Goal: Task Accomplishment & Management: Manage account settings

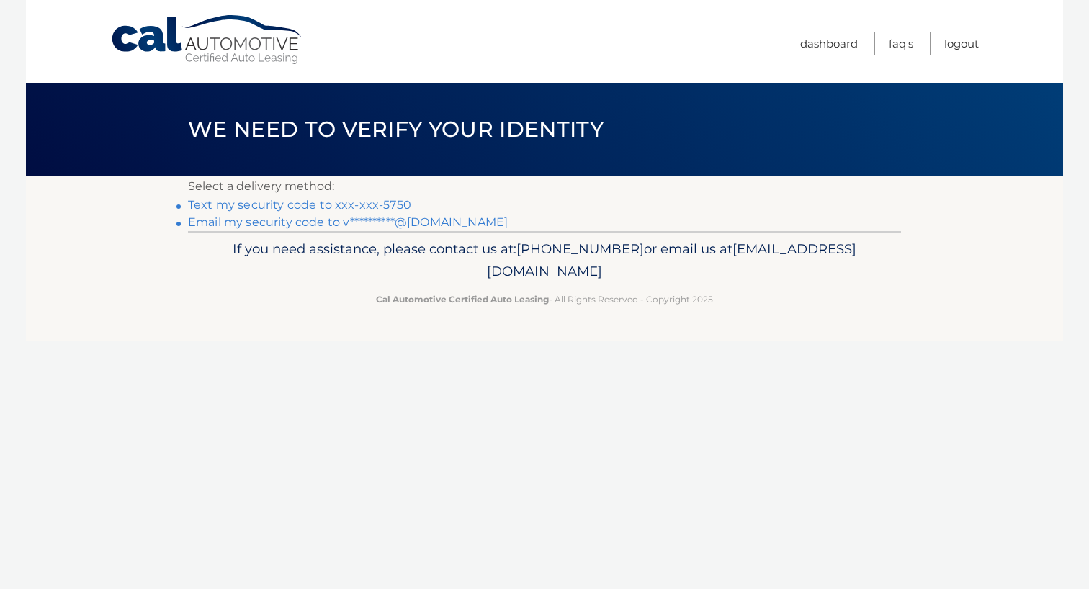
click at [315, 209] on link "Text my security code to xxx-xxx-5750" at bounding box center [299, 205] width 223 height 14
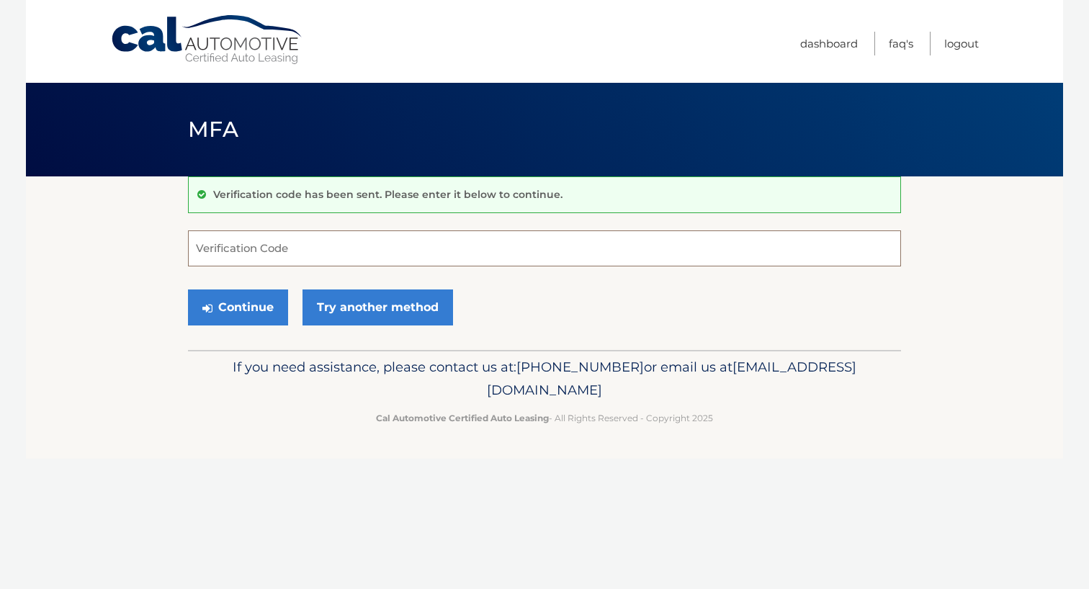
click at [259, 249] on input "Verification Code" at bounding box center [544, 249] width 713 height 36
type input "457207"
click at [238, 307] on button "Continue" at bounding box center [238, 308] width 100 height 36
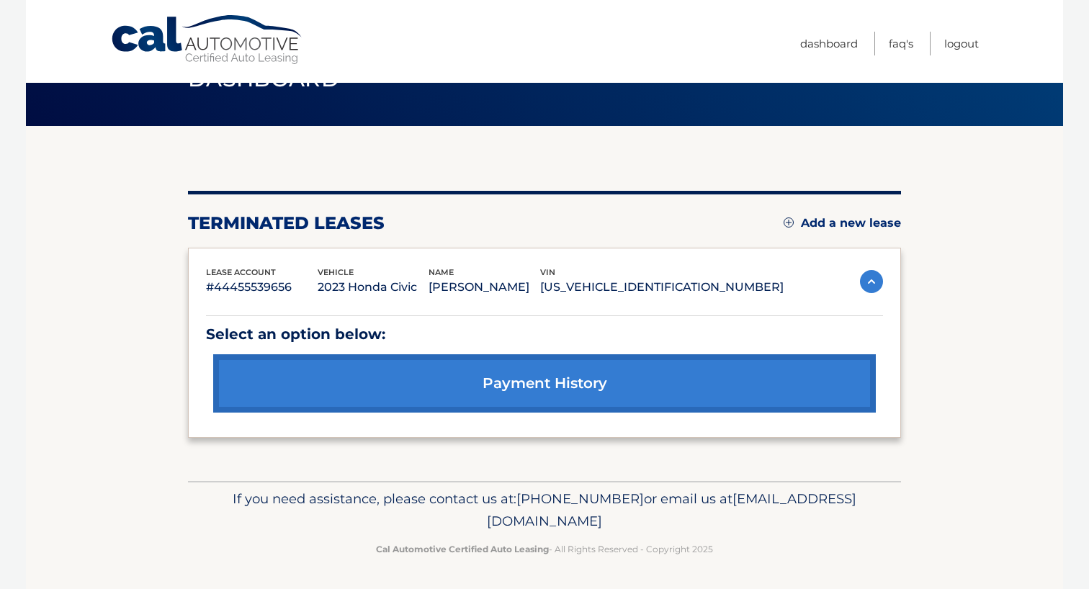
scroll to position [50, 0]
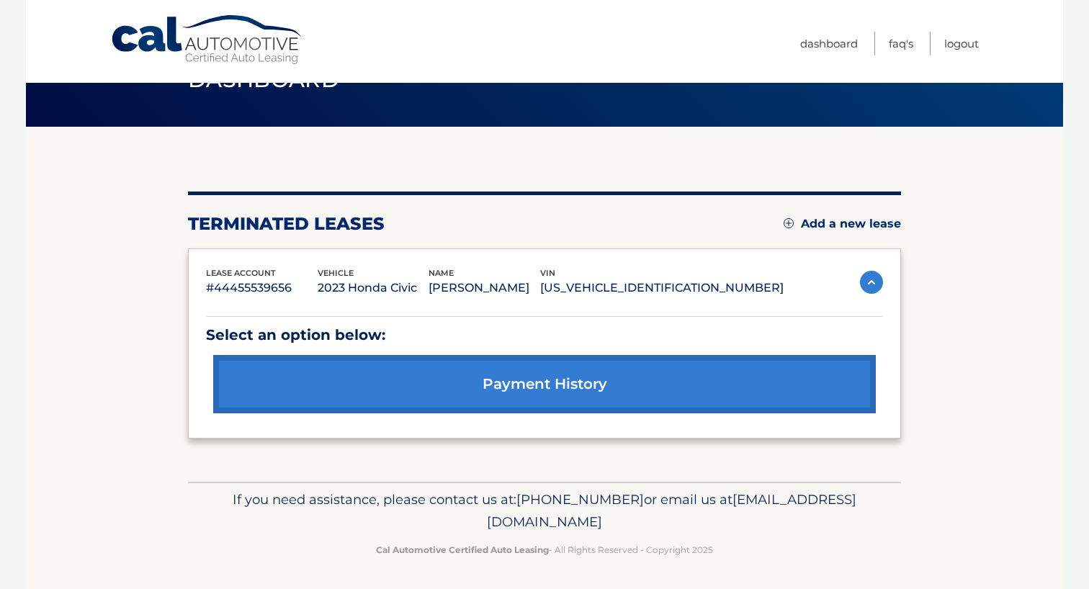
click at [873, 282] on img at bounding box center [871, 282] width 23 height 23
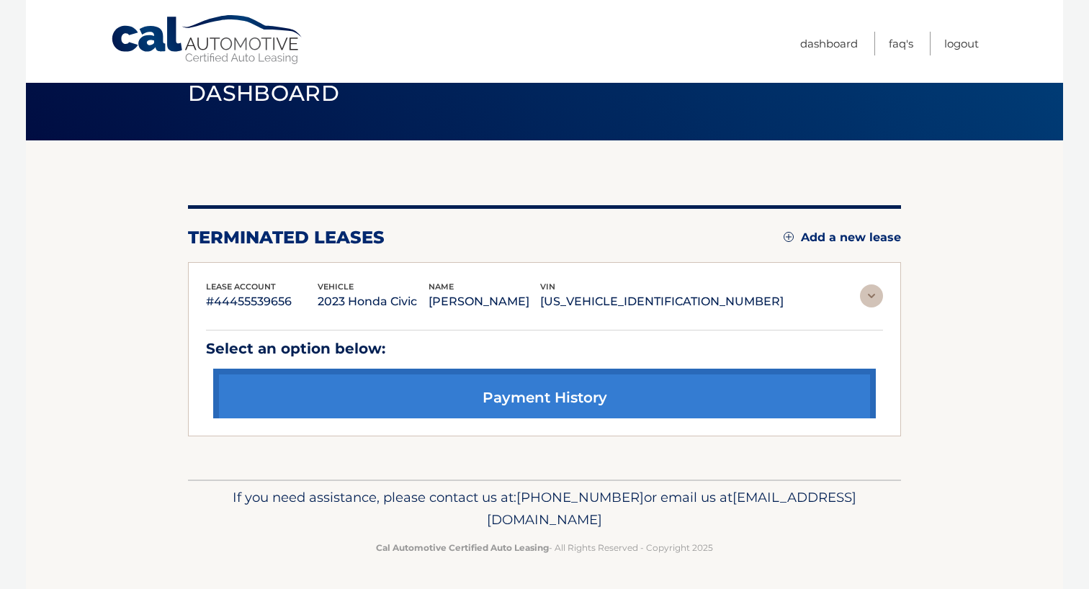
scroll to position [0, 0]
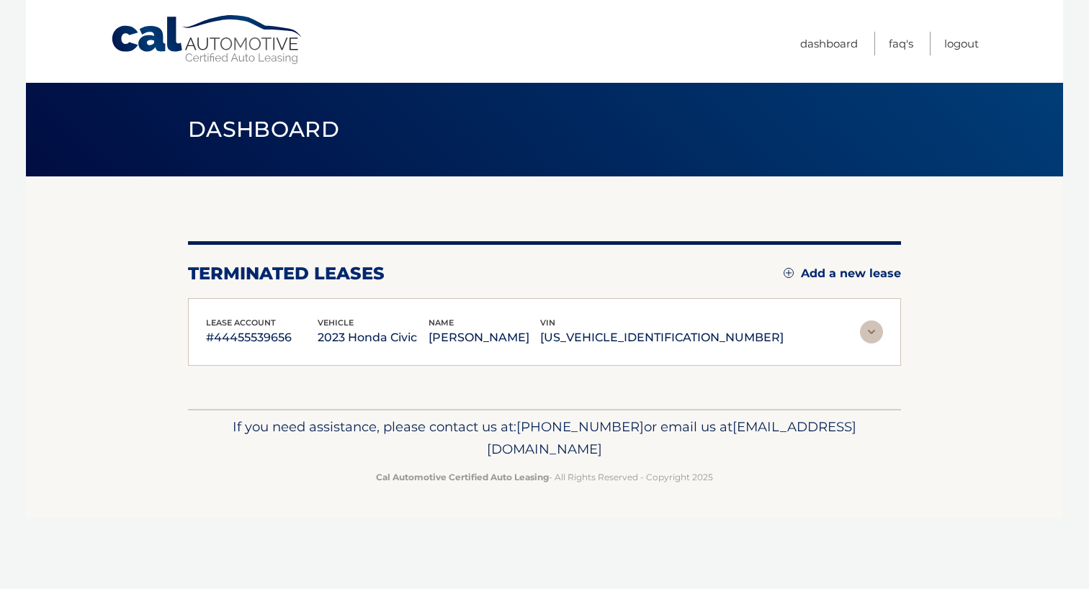
click at [816, 270] on link "Add a new lease" at bounding box center [842, 274] width 117 height 14
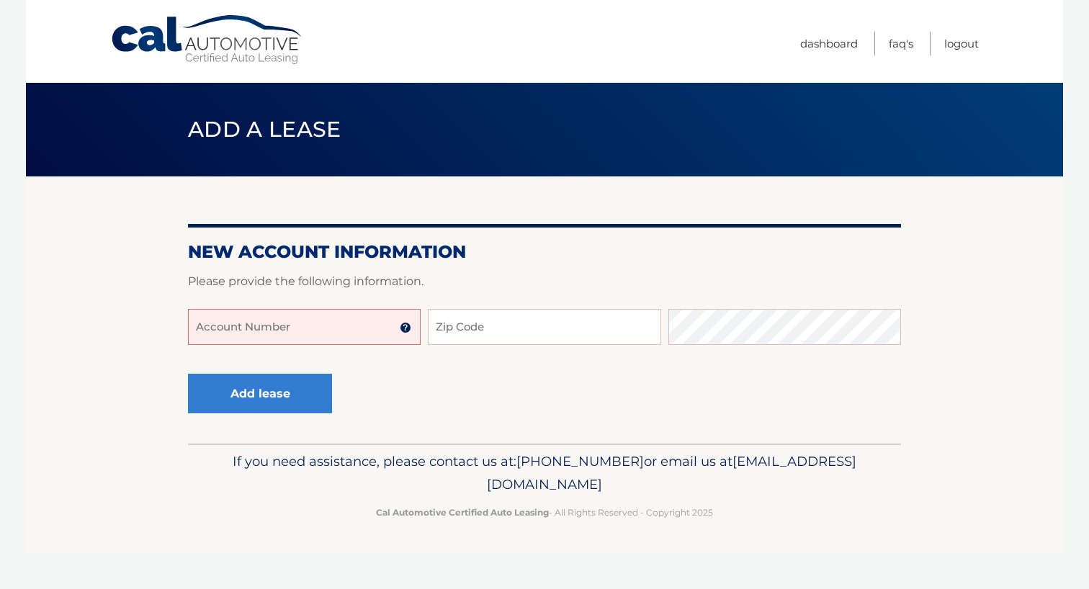
click at [362, 331] on input "Account Number" at bounding box center [304, 327] width 233 height 36
type input "44455998805"
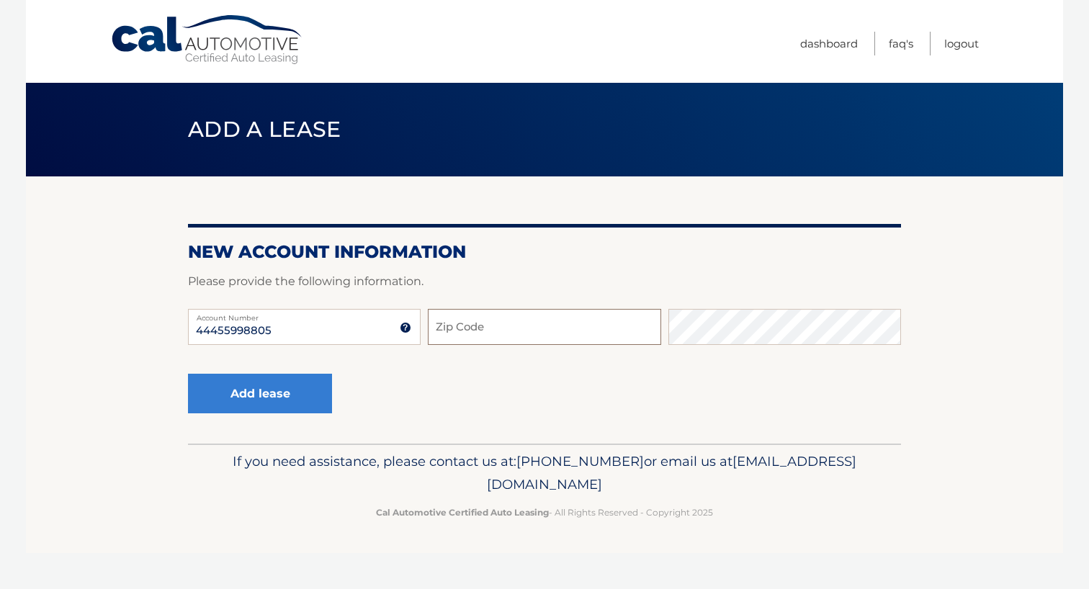
click at [503, 327] on input "Zip Code" at bounding box center [544, 327] width 233 height 36
type input "08904"
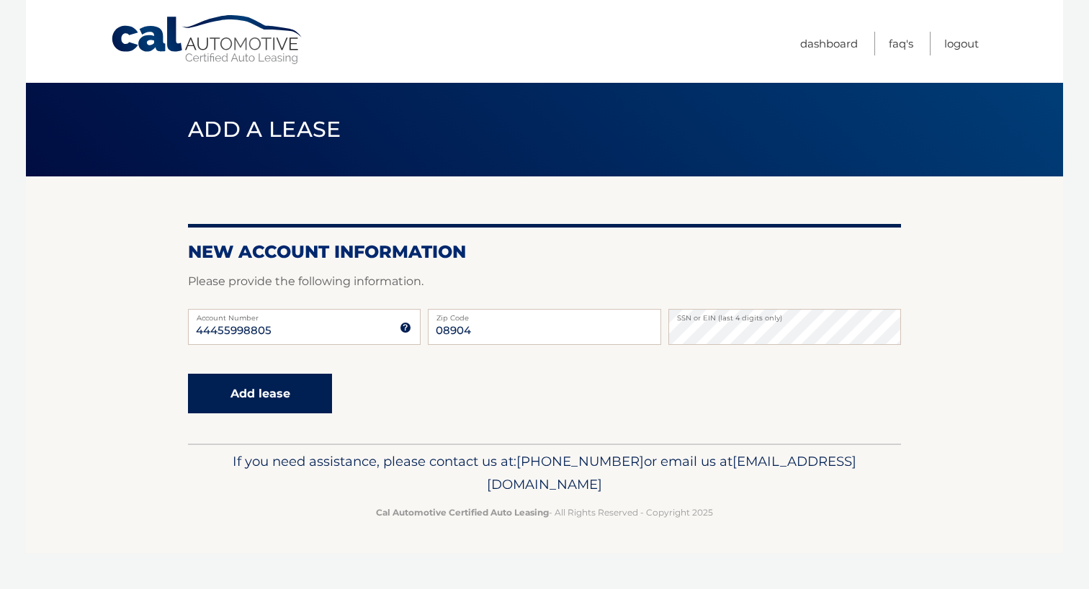
click at [241, 388] on button "Add lease" at bounding box center [260, 394] width 144 height 40
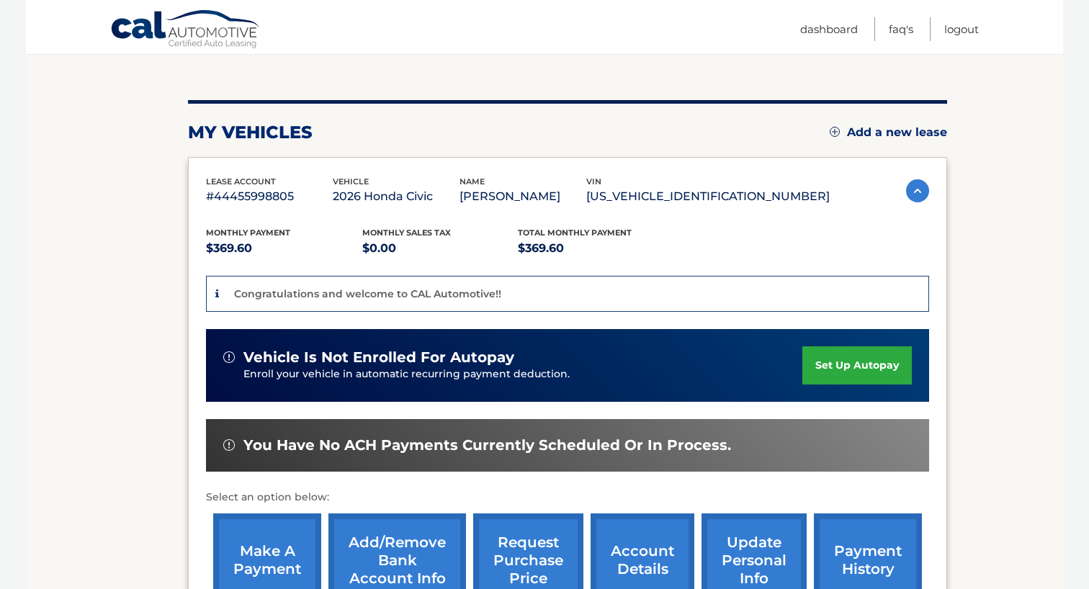
scroll to position [142, 0]
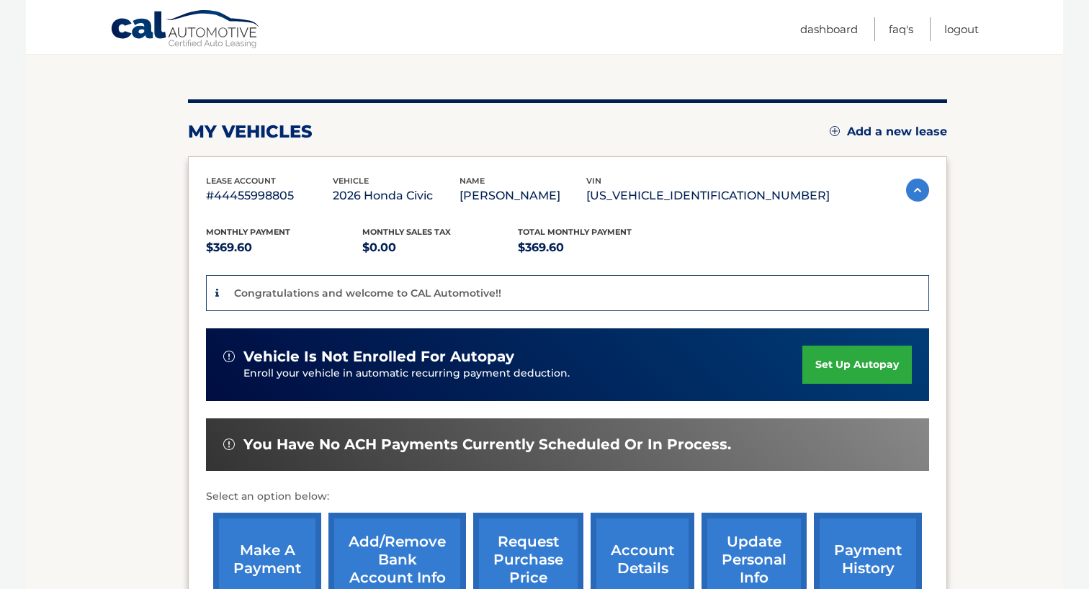
click at [842, 357] on link "set up autopay" at bounding box center [858, 365] width 110 height 38
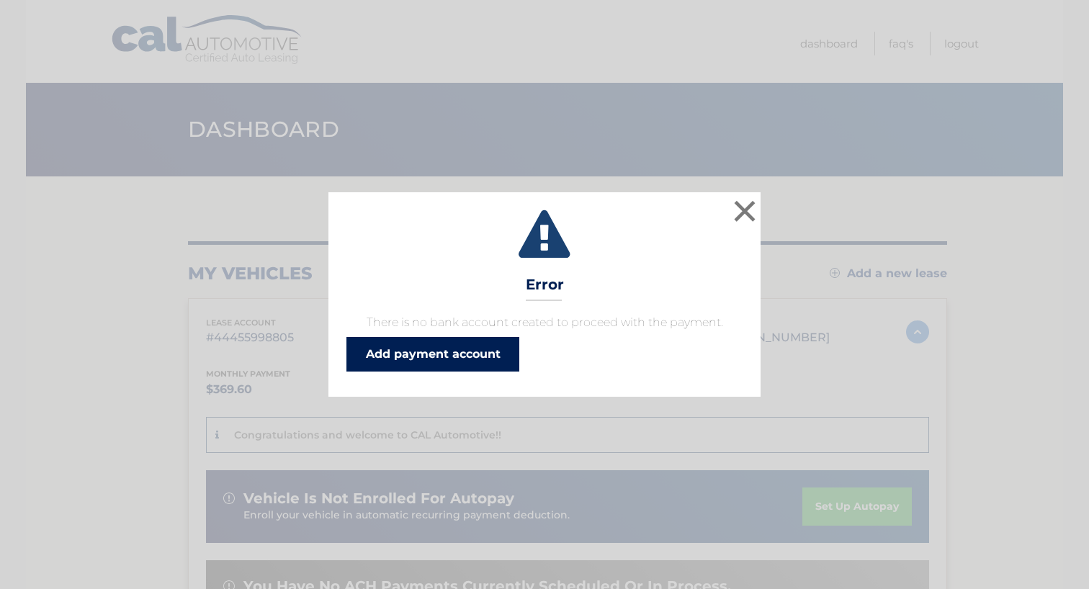
click at [400, 360] on link "Add payment account" at bounding box center [433, 354] width 173 height 35
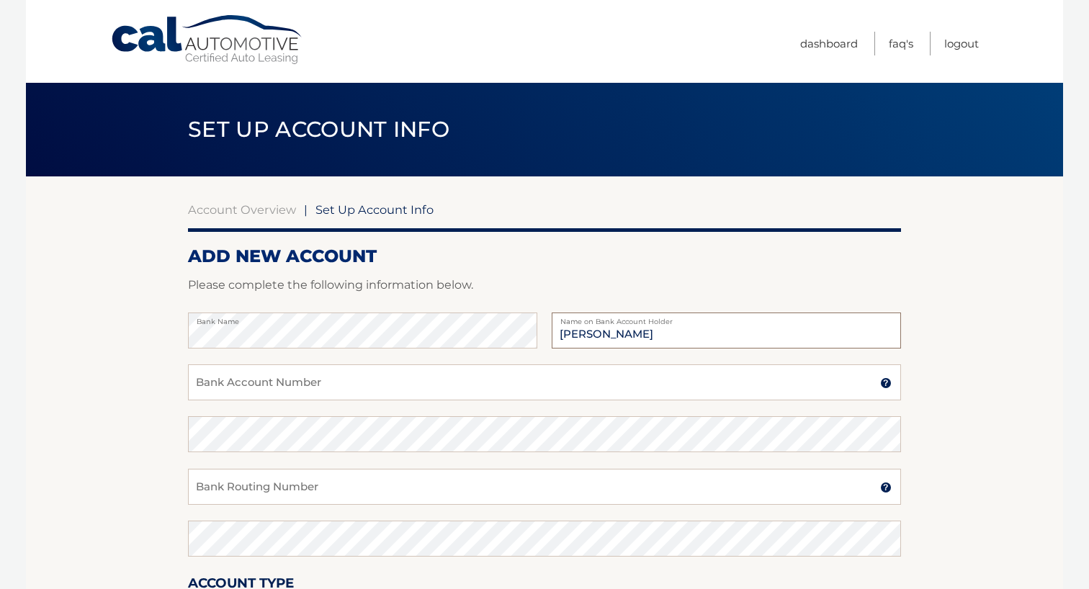
type input "[PERSON_NAME]"
click at [367, 383] on input "Bank Account Number" at bounding box center [544, 383] width 713 height 36
type input "1010210253827"
click at [316, 487] on input "Bank Routing Number" at bounding box center [544, 487] width 713 height 36
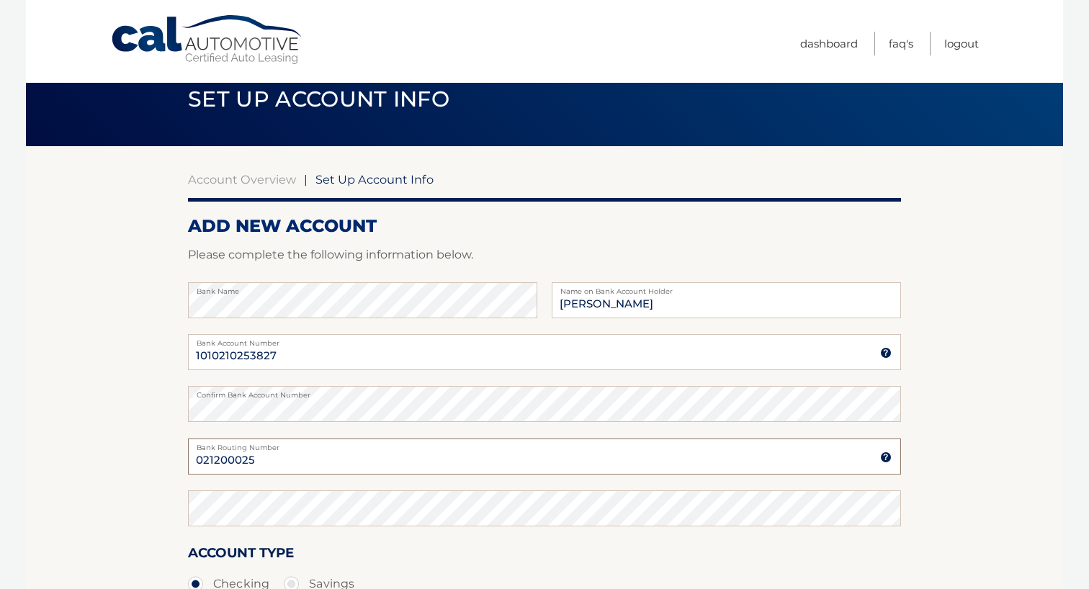
scroll to position [32, 0]
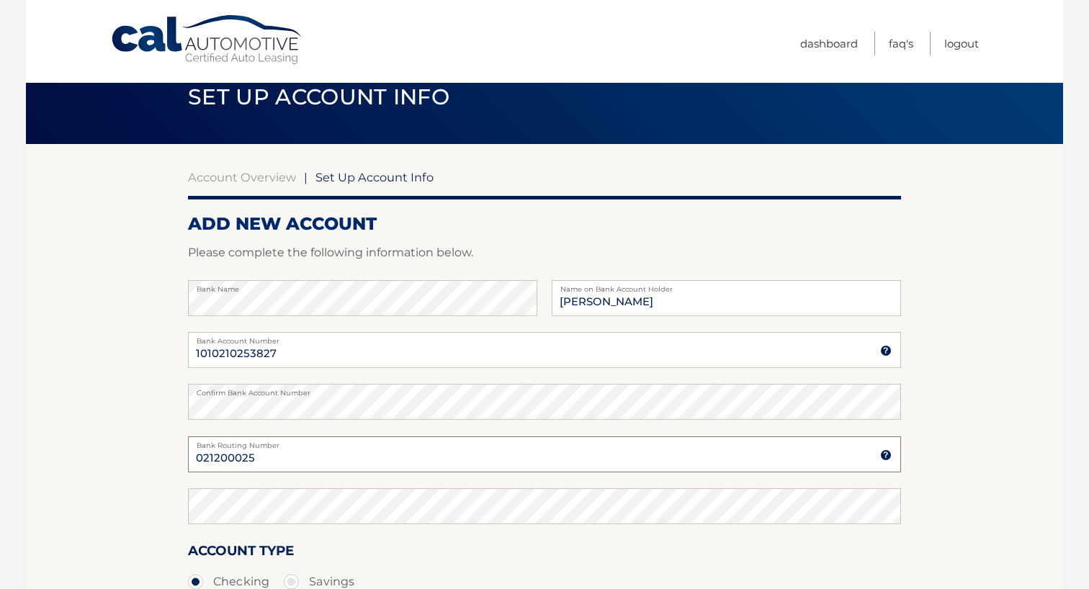
type input "021200025"
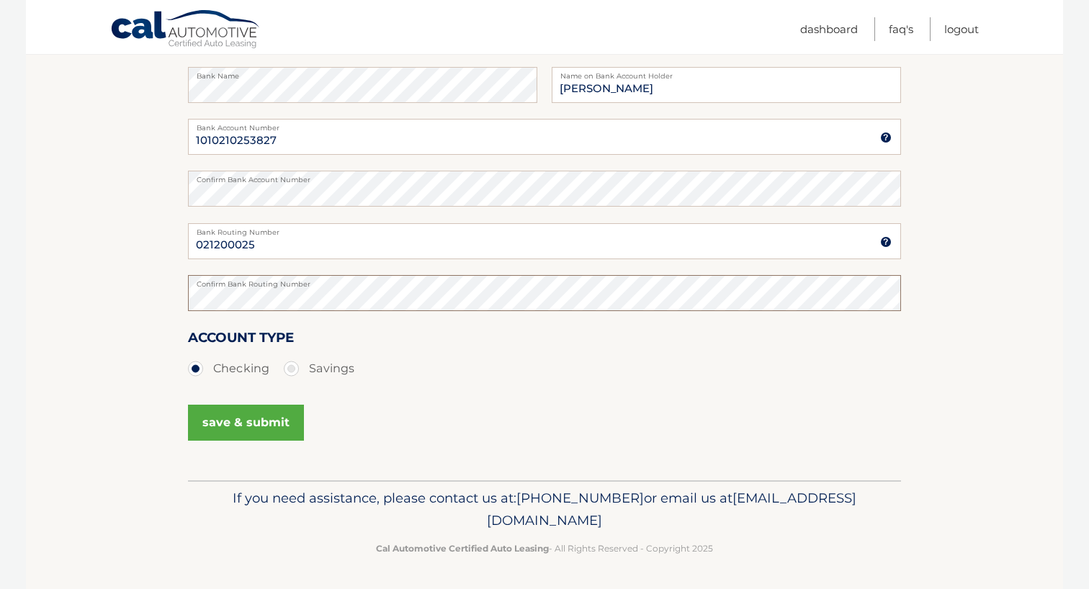
scroll to position [244, 0]
click at [248, 420] on button "save & submit" at bounding box center [246, 424] width 116 height 36
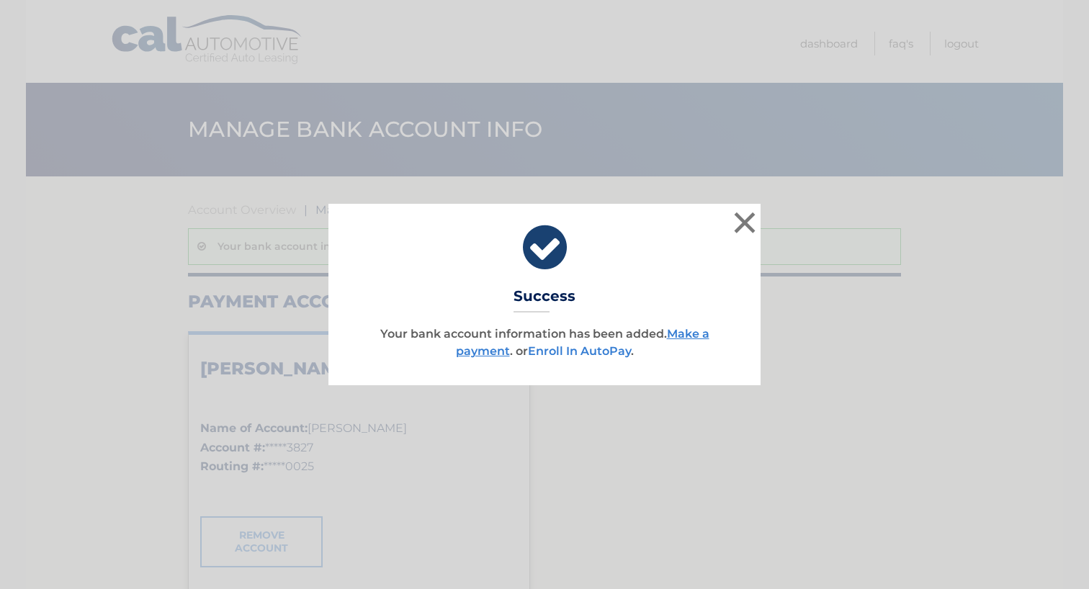
click at [602, 354] on link "Enroll In AutoPay" at bounding box center [579, 351] width 103 height 14
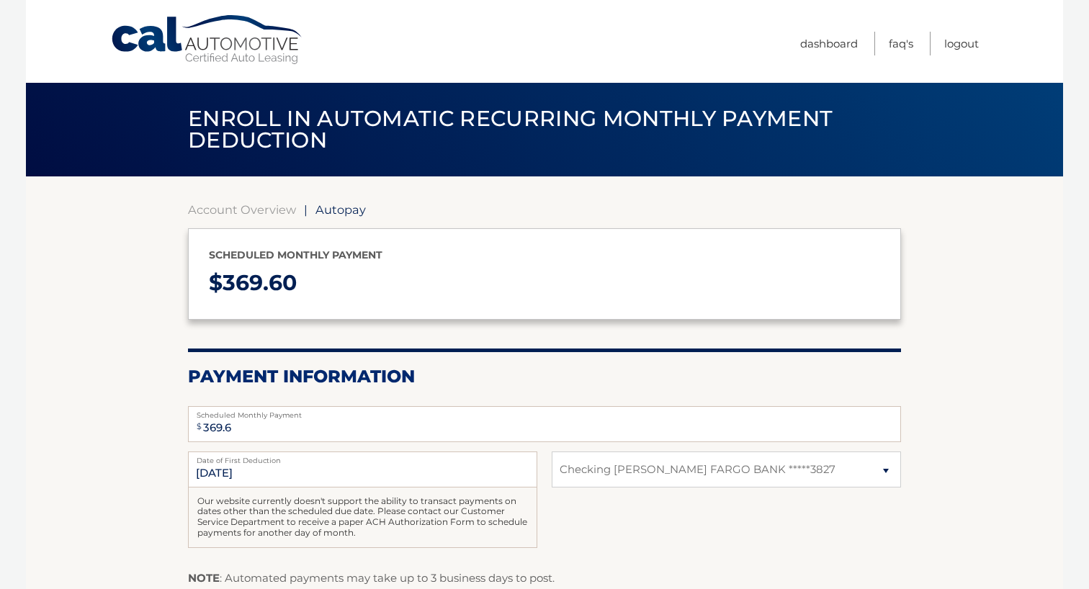
select select "YzNlMDM2MmEtZDM5ZS00NjUzLWFlYTMtMjU4MmFmZDFiNGM0"
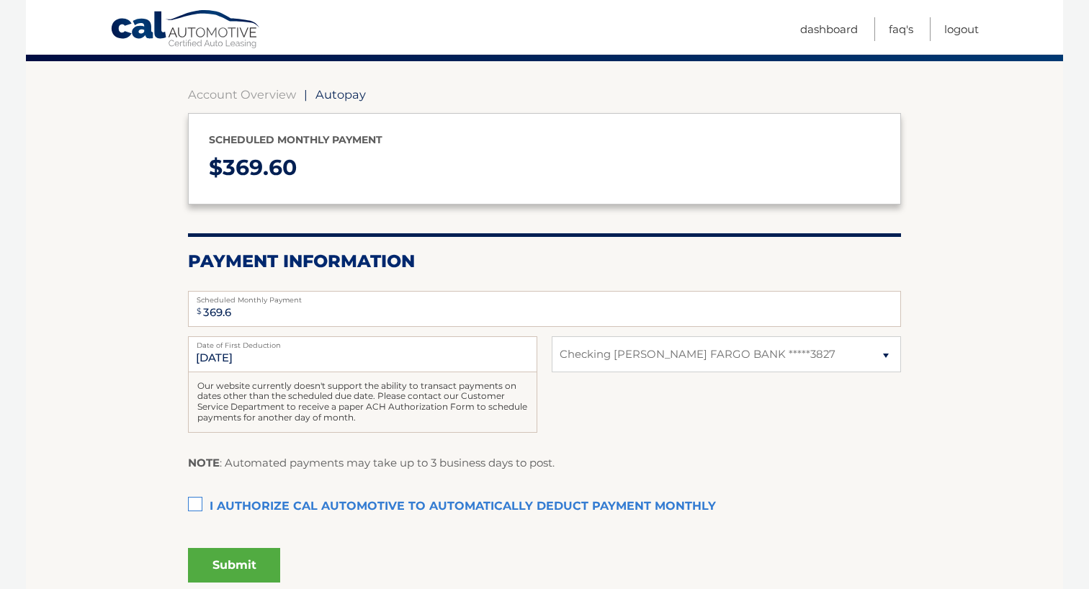
scroll to position [149, 0]
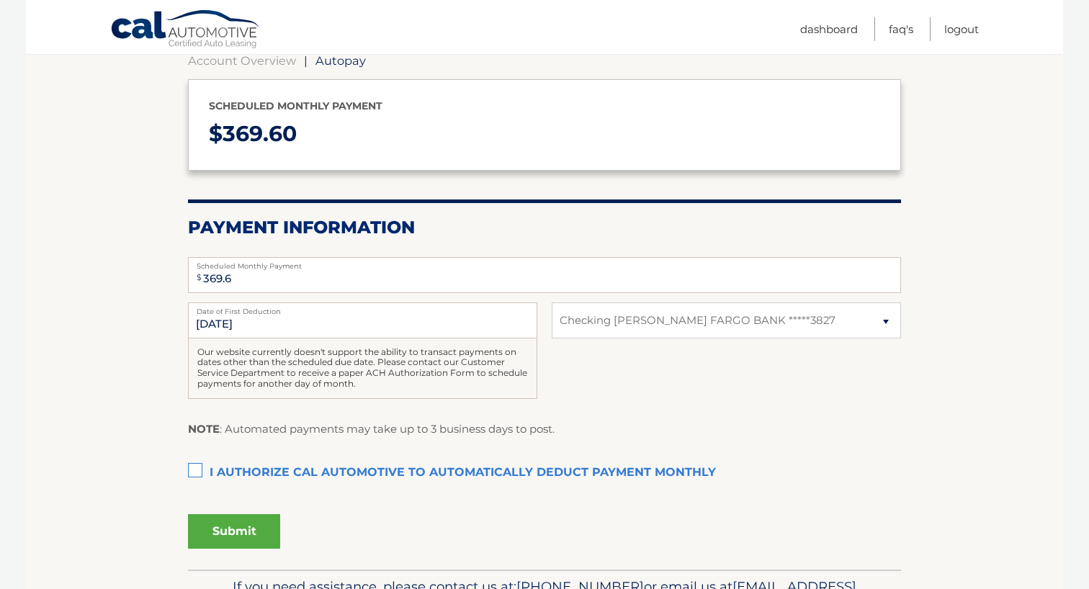
click at [360, 468] on label "I authorize cal automotive to automatically deduct payment monthly This checkbo…" at bounding box center [544, 473] width 713 height 29
click at [0, 0] on input "I authorize cal automotive to automatically deduct payment monthly This checkbo…" at bounding box center [0, 0] width 0 height 0
click at [249, 523] on button "Submit" at bounding box center [234, 531] width 92 height 35
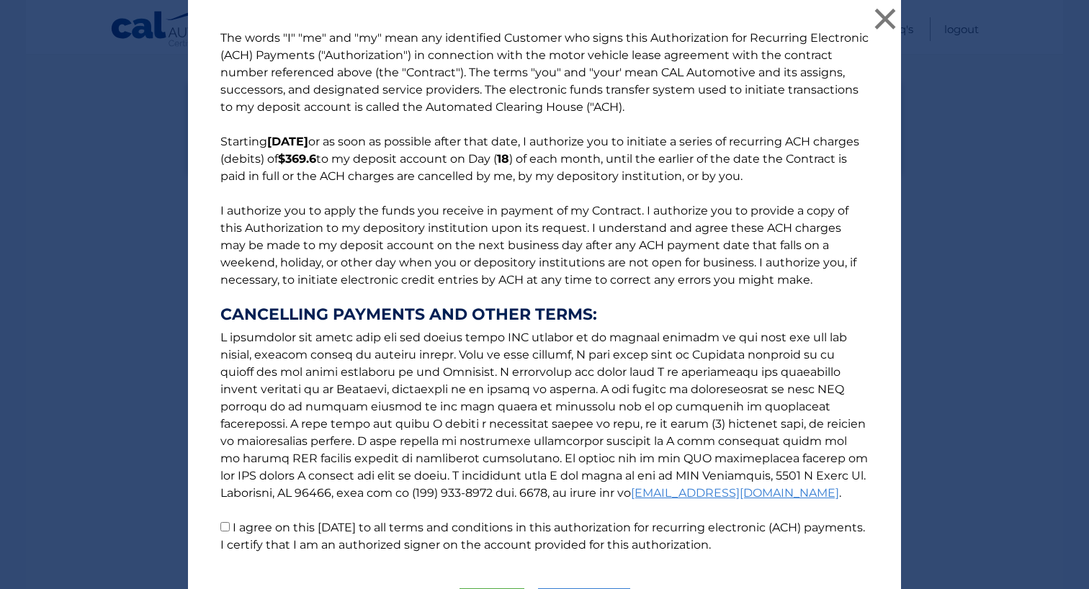
click at [224, 529] on input "I agree on this [DATE] to all terms and conditions in this authorization for re…" at bounding box center [224, 526] width 9 height 9
checkbox input "true"
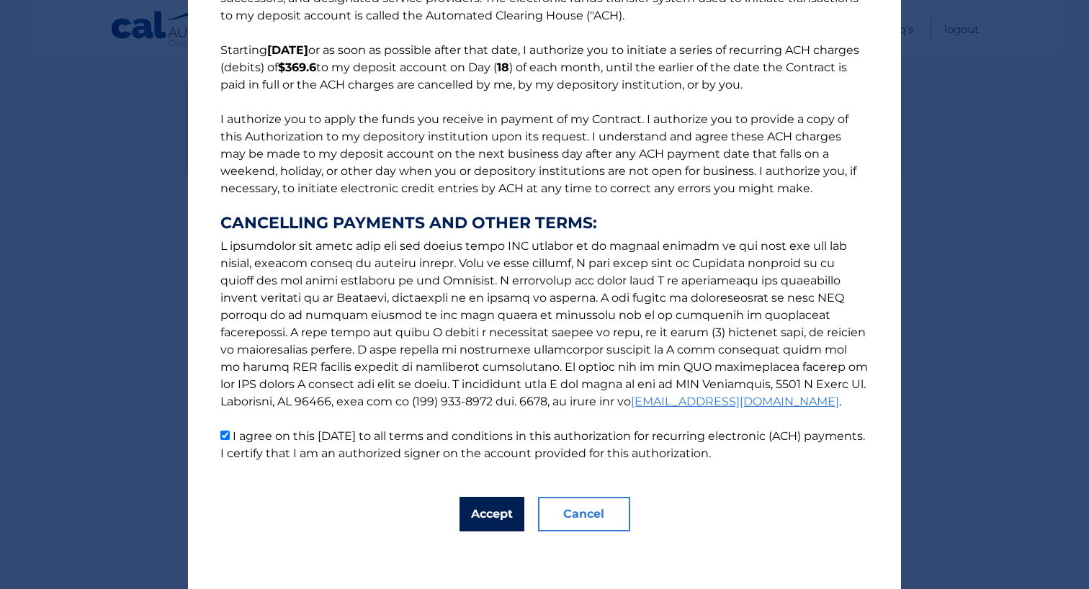
scroll to position [92, 0]
click at [508, 519] on button "Accept" at bounding box center [492, 514] width 65 height 35
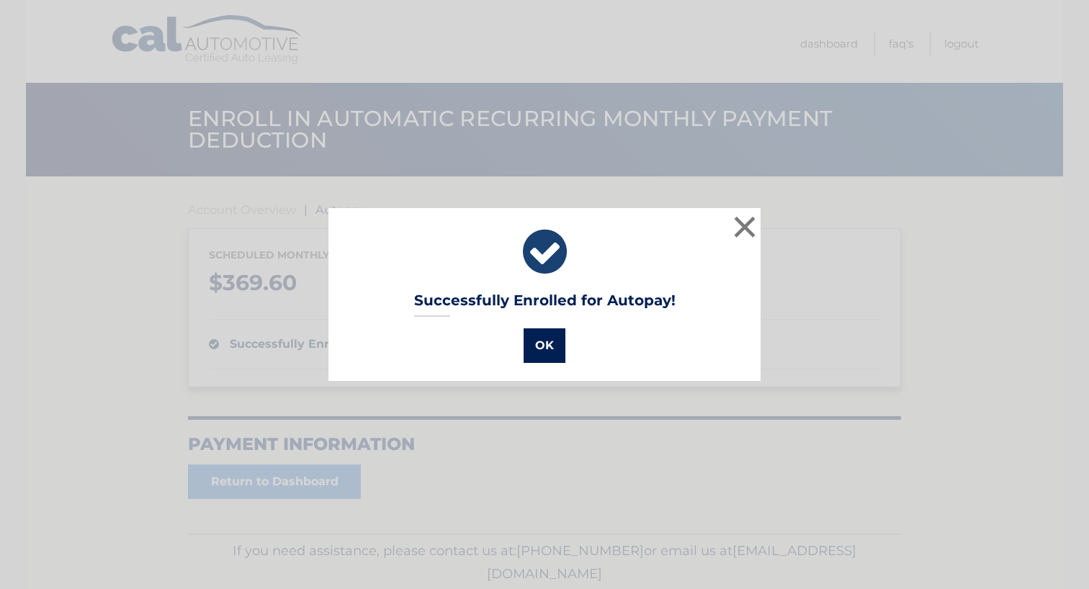
click at [529, 352] on button "OK" at bounding box center [545, 346] width 42 height 35
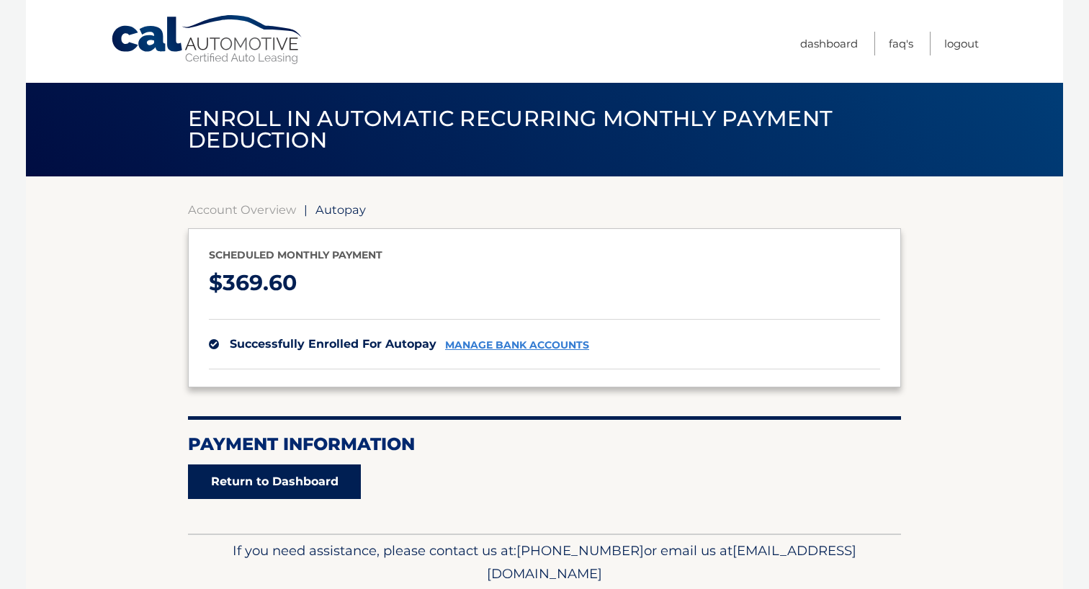
click at [318, 481] on link "Return to Dashboard" at bounding box center [274, 482] width 173 height 35
